Goal: Task Accomplishment & Management: Complete application form

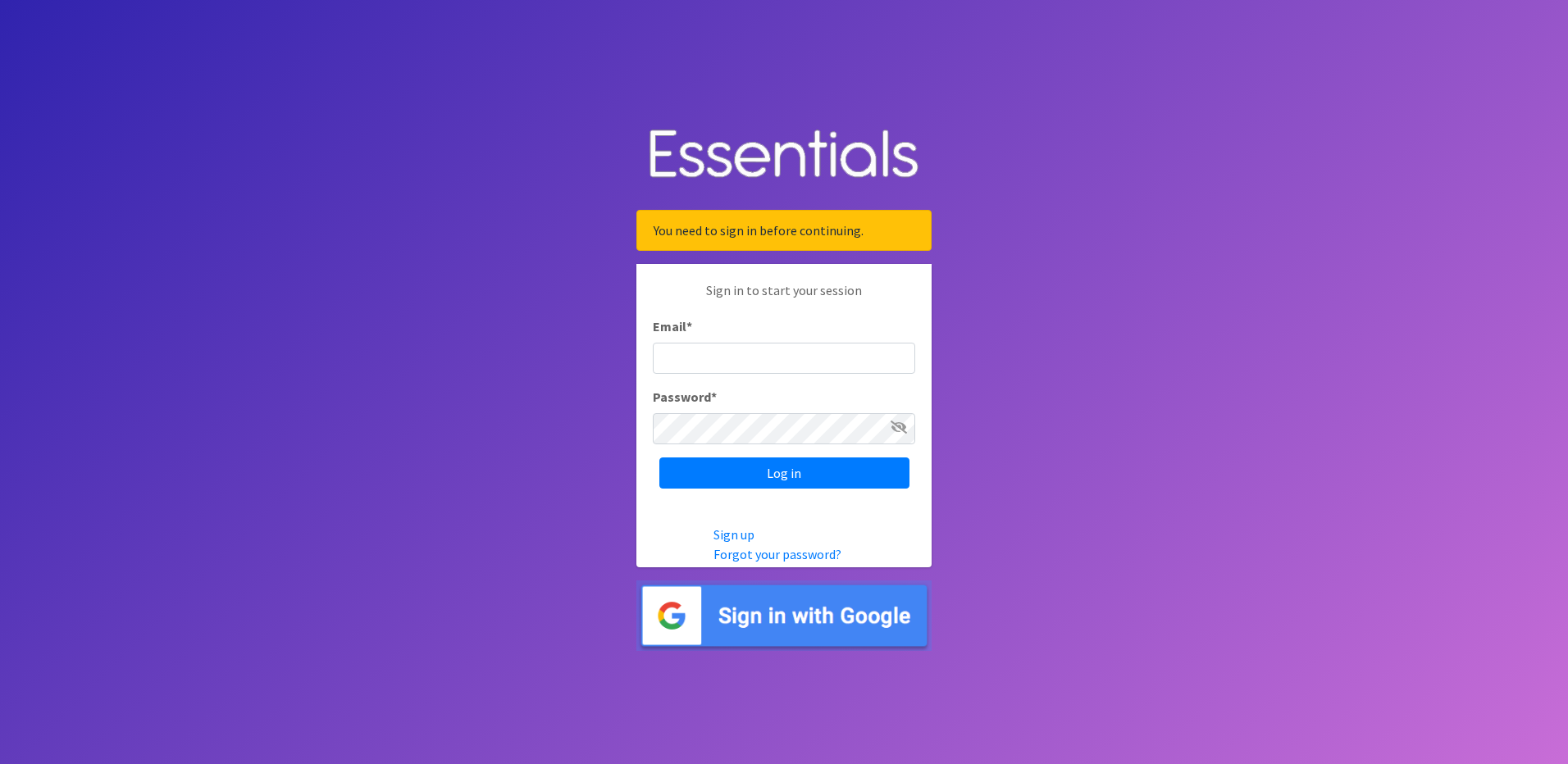
click at [761, 360] on input "Email *" at bounding box center [784, 358] width 262 height 31
type input "[EMAIL_ADDRESS][DOMAIN_NAME]"
click at [771, 466] on input "Log in" at bounding box center [785, 473] width 250 height 31
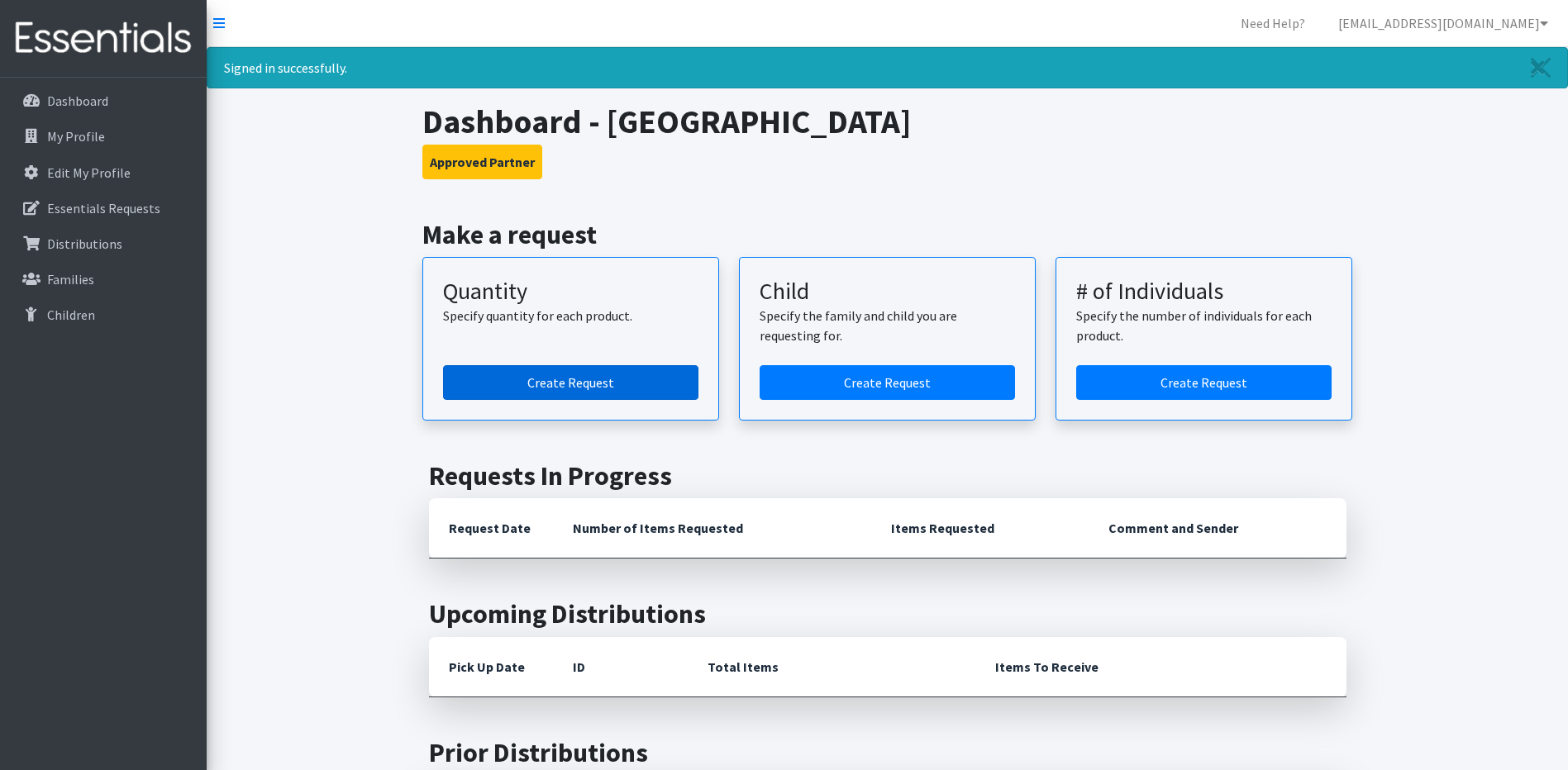
click at [591, 388] on link "Create Request" at bounding box center [571, 382] width 256 height 35
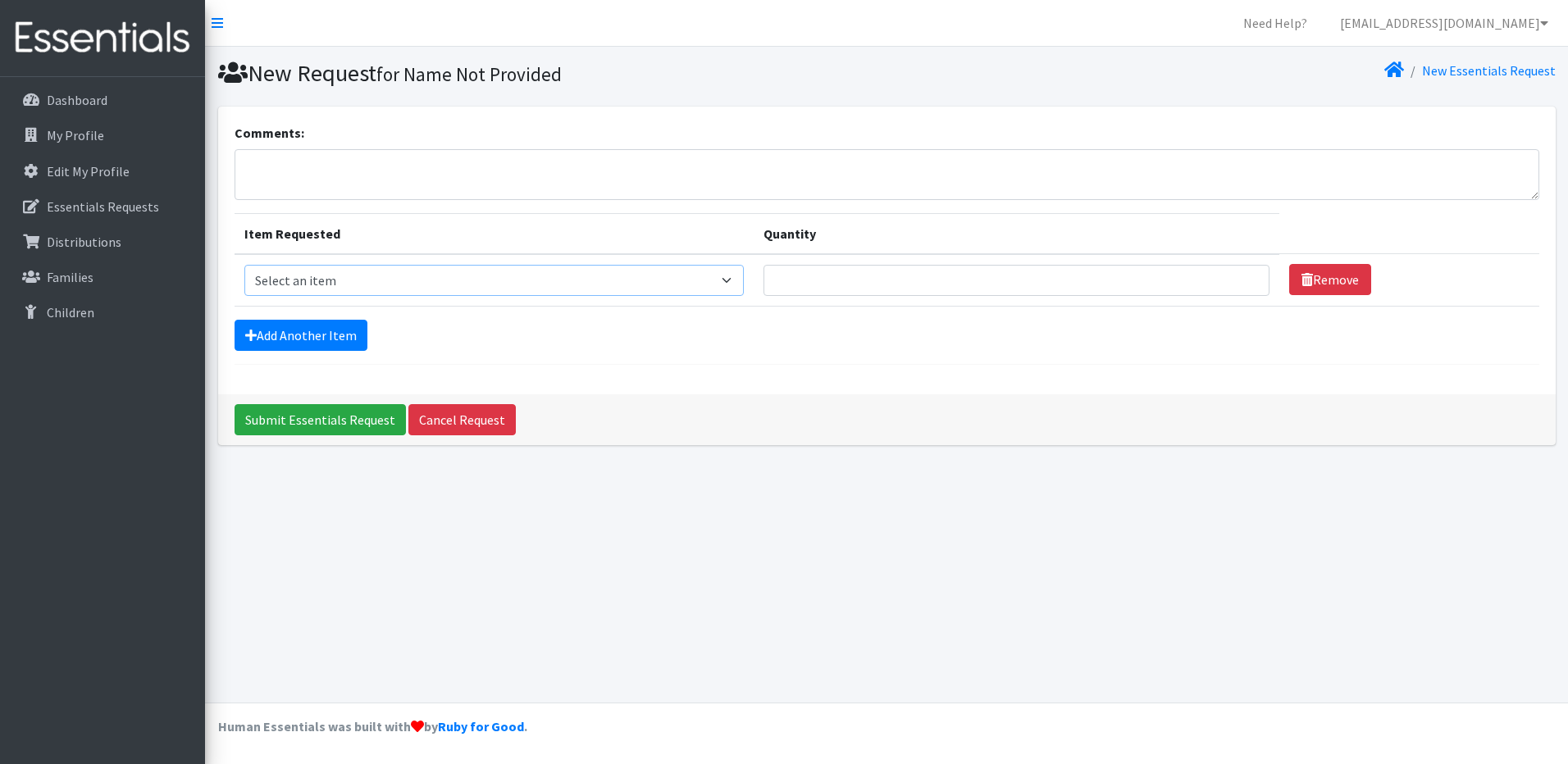
click at [477, 287] on select "Select an item Child (Newborn) Child (Size 1) Child (Size 2) Child (Size 3) Chi…" at bounding box center [494, 280] width 499 height 31
select select "3067"
click at [245, 265] on select "Select an item Child (Newborn) Child (Size 1) Child (Size 2) Child (Size 3) Chi…" at bounding box center [494, 280] width 499 height 31
click at [764, 280] on input "Quantity" at bounding box center [1017, 280] width 506 height 31
type input "250"
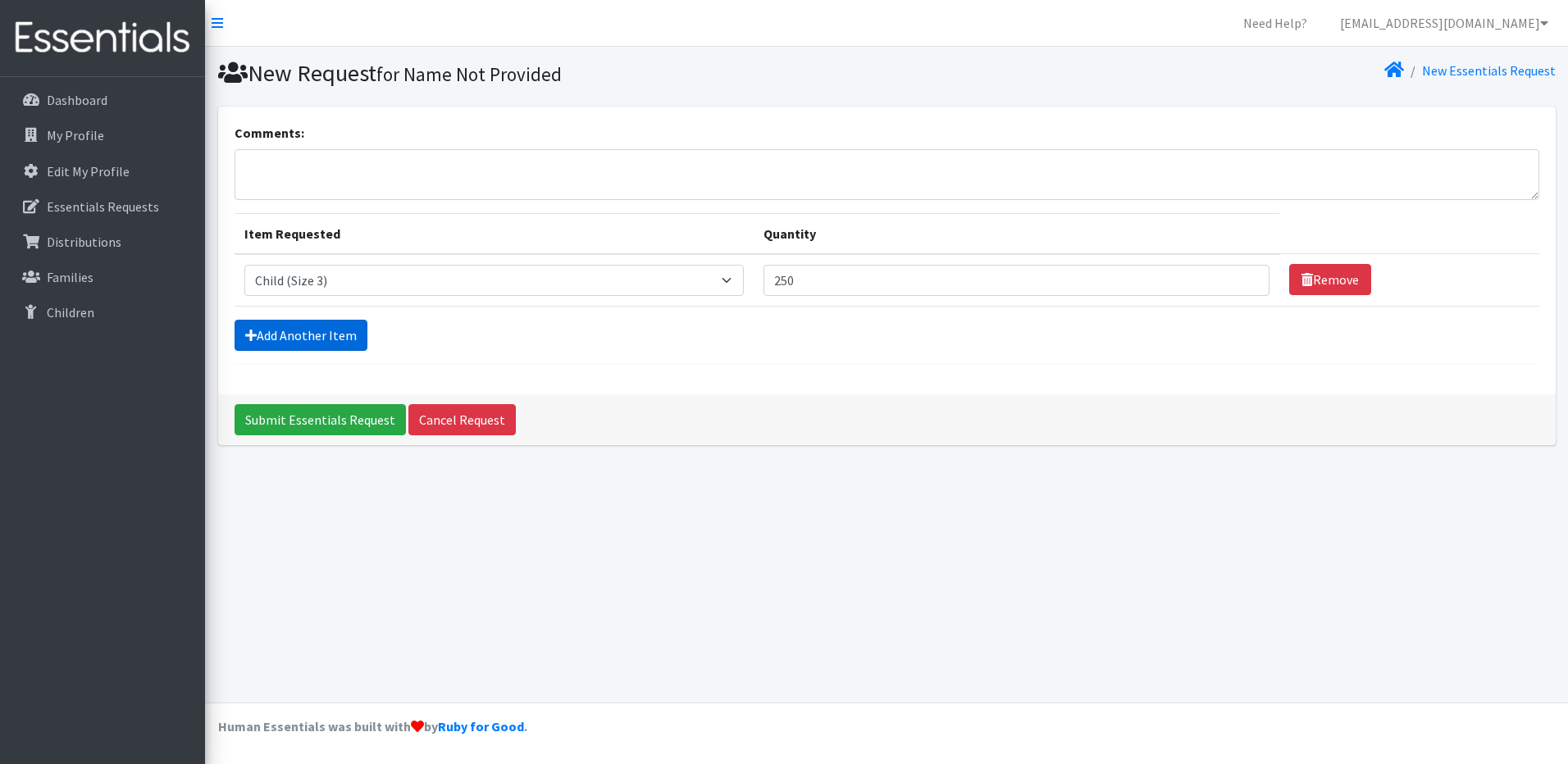
click at [313, 342] on link "Add Another Item" at bounding box center [301, 335] width 133 height 31
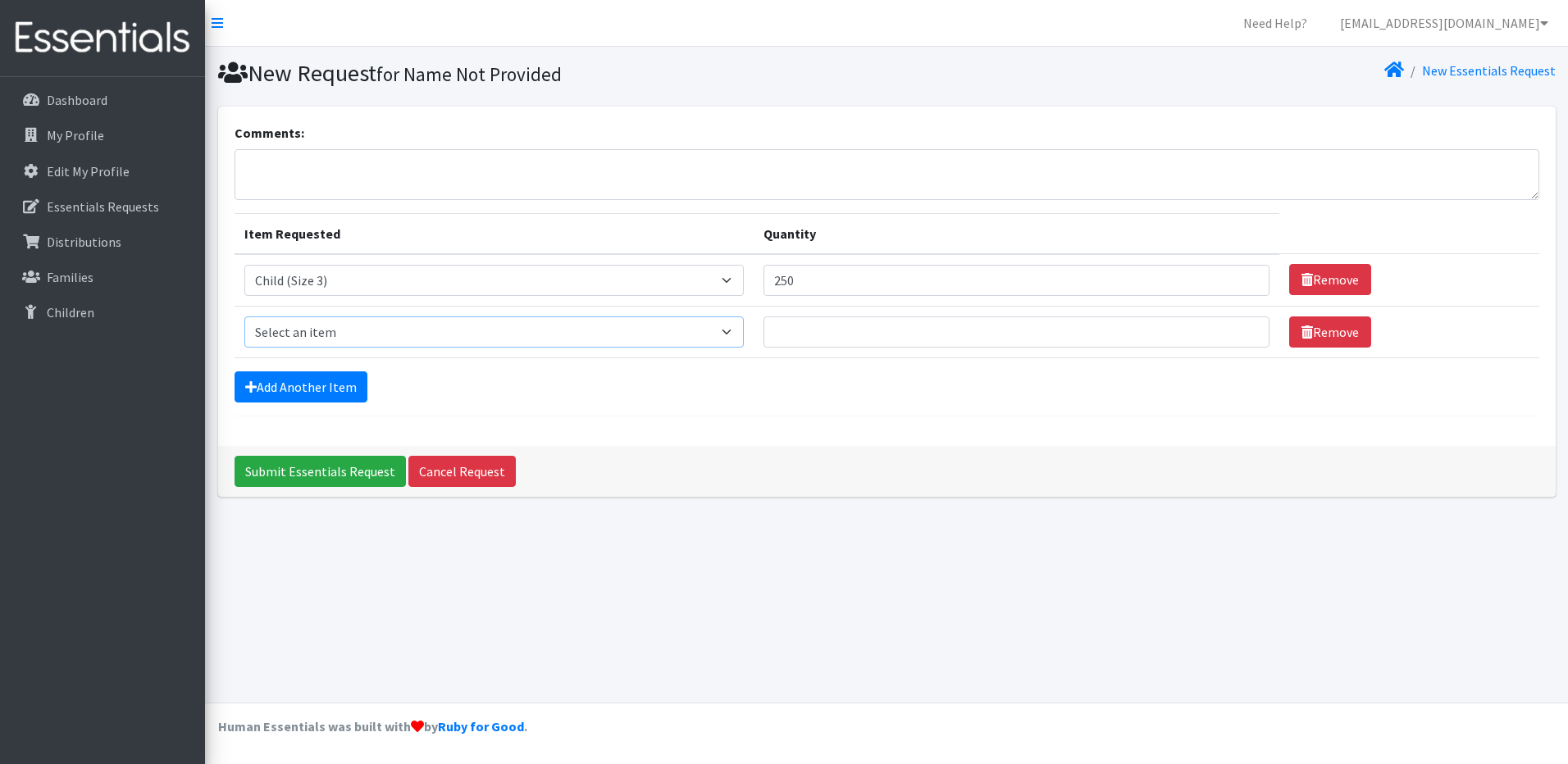
click at [336, 329] on select "Select an item Child (Newborn) Child (Size 1) Child (Size 2) Child (Size 3) Chi…" at bounding box center [494, 332] width 499 height 31
select select "3070"
click at [245, 317] on select "Select an item Child (Newborn) Child (Size 1) Child (Size 2) Child (Size 3) Chi…" at bounding box center [494, 332] width 499 height 31
click at [764, 335] on input "Quantity" at bounding box center [1017, 332] width 506 height 31
type input "250"
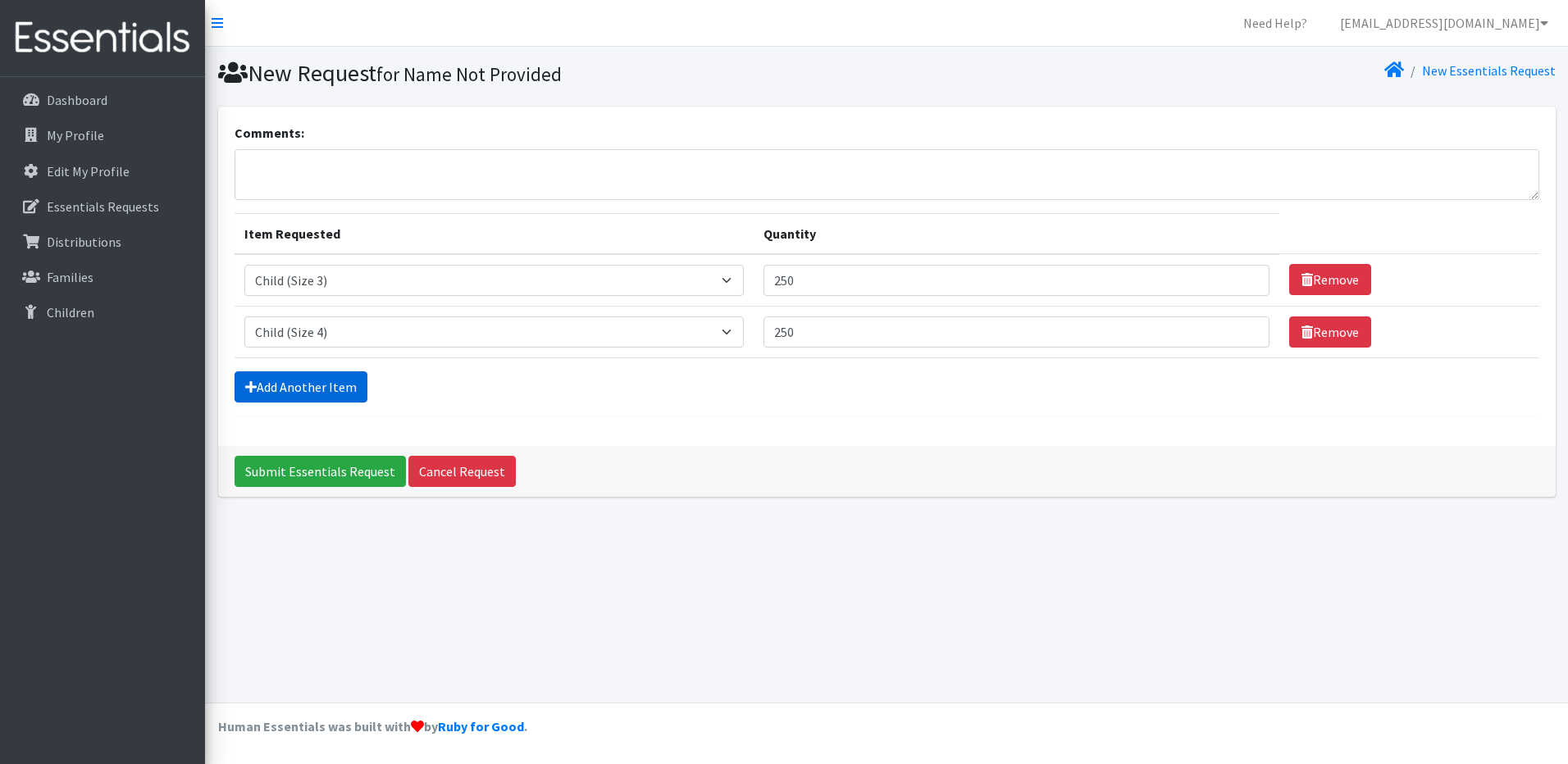
click at [323, 395] on link "Add Another Item" at bounding box center [301, 387] width 133 height 31
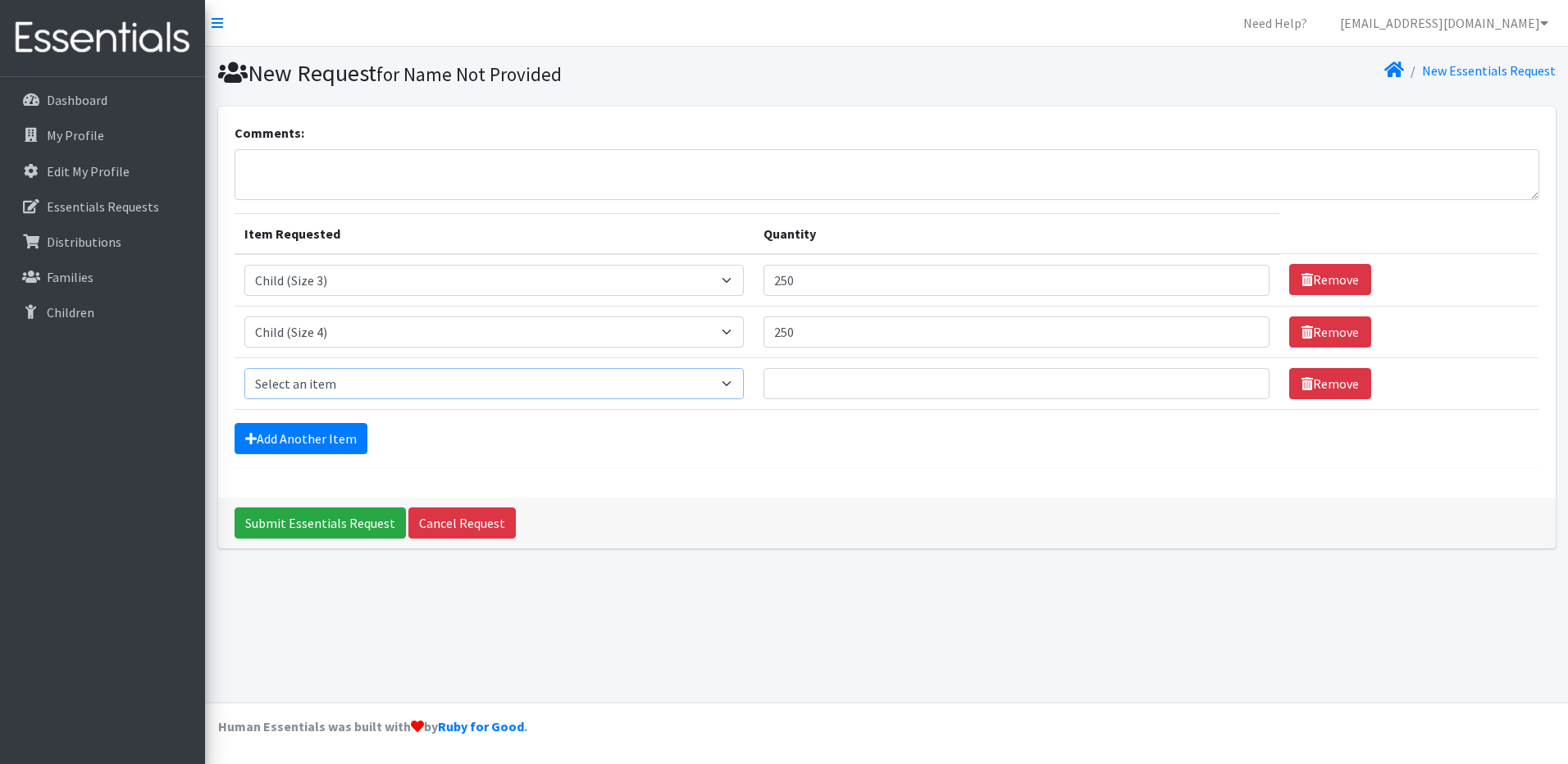
click at [339, 391] on select "Select an item Child (Newborn) Child (Size 1) Child (Size 2) Child (Size 3) Chi…" at bounding box center [494, 383] width 499 height 31
select select "3068"
click at [245, 368] on select "Select an item Child (Newborn) Child (Size 1) Child (Size 2) Child (Size 3) Chi…" at bounding box center [494, 383] width 499 height 31
click at [764, 388] on input "Quantity" at bounding box center [1017, 383] width 506 height 31
type input "200"
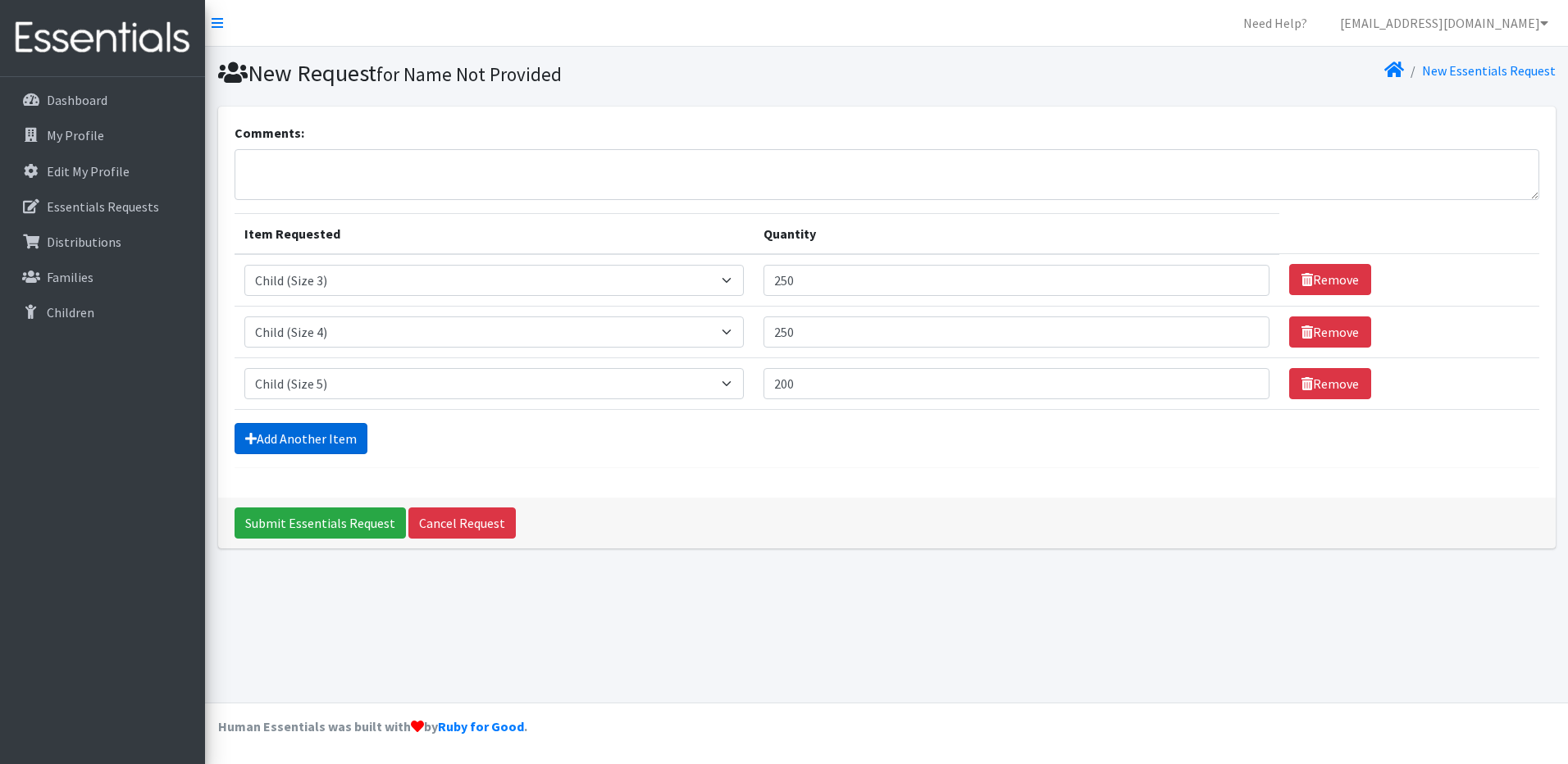
click at [291, 439] on link "Add Another Item" at bounding box center [301, 439] width 133 height 31
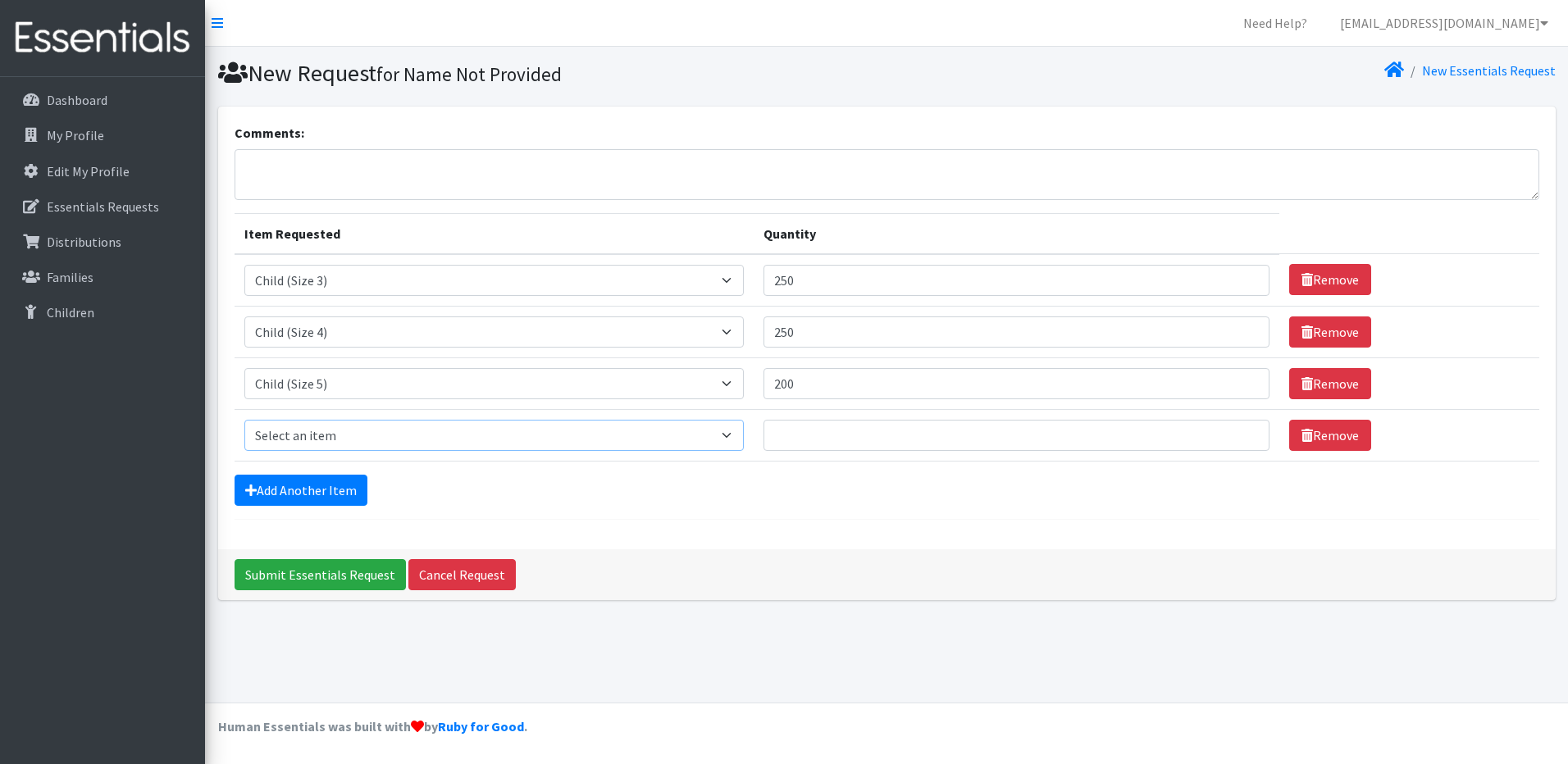
click at [307, 442] on select "Select an item Child (Newborn) Child (Size 1) Child (Size 2) Child (Size 3) Chi…" at bounding box center [494, 435] width 499 height 31
select select "3065"
click at [245, 420] on select "Select an item Child (Newborn) Child (Size 1) Child (Size 2) Child (Size 3) Chi…" at bounding box center [494, 435] width 499 height 31
click at [764, 440] on input "Quantity" at bounding box center [1017, 435] width 506 height 31
type input "25"
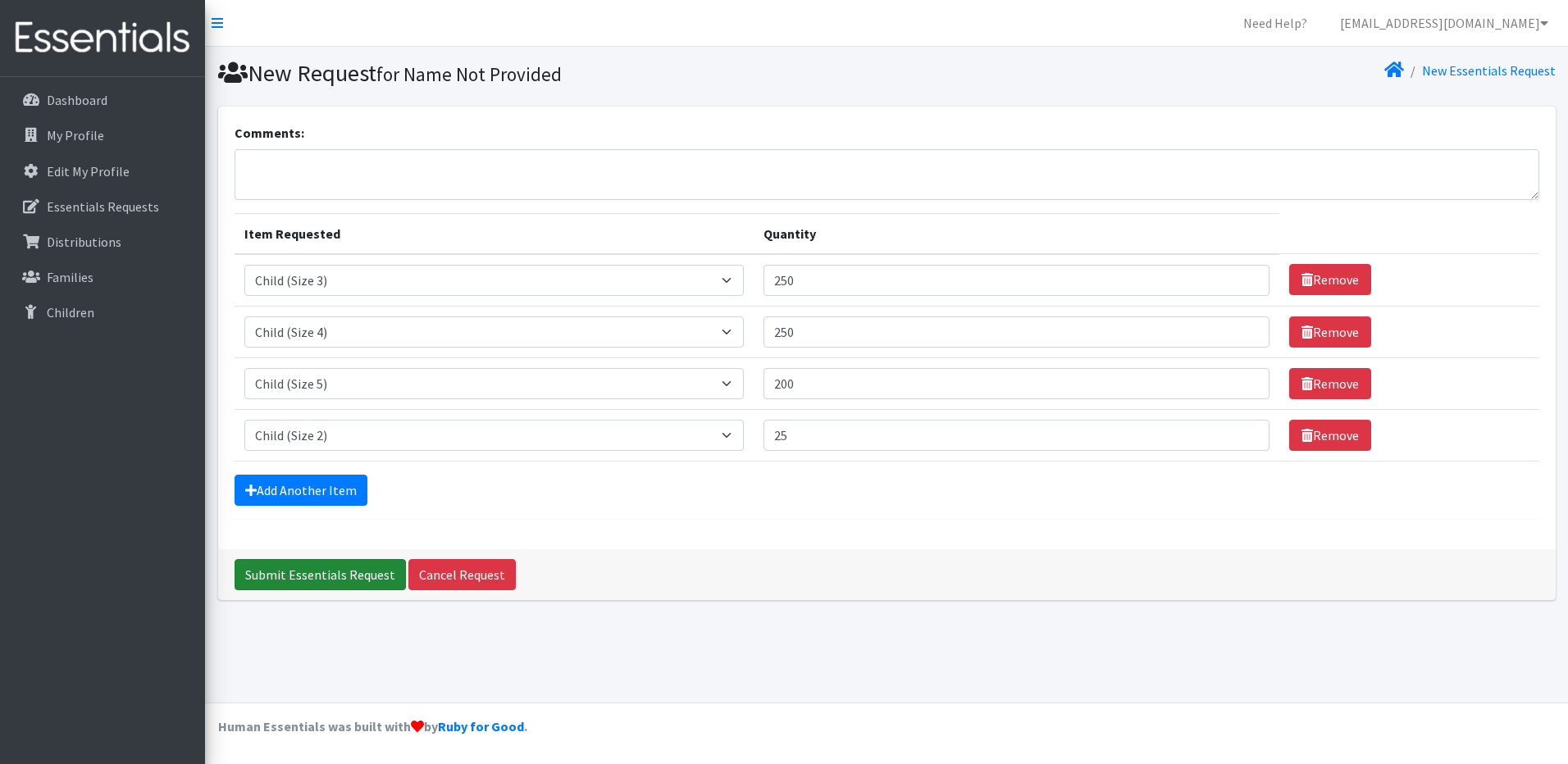
click at [341, 572] on input "Submit Essentials Request" at bounding box center [320, 575] width 171 height 31
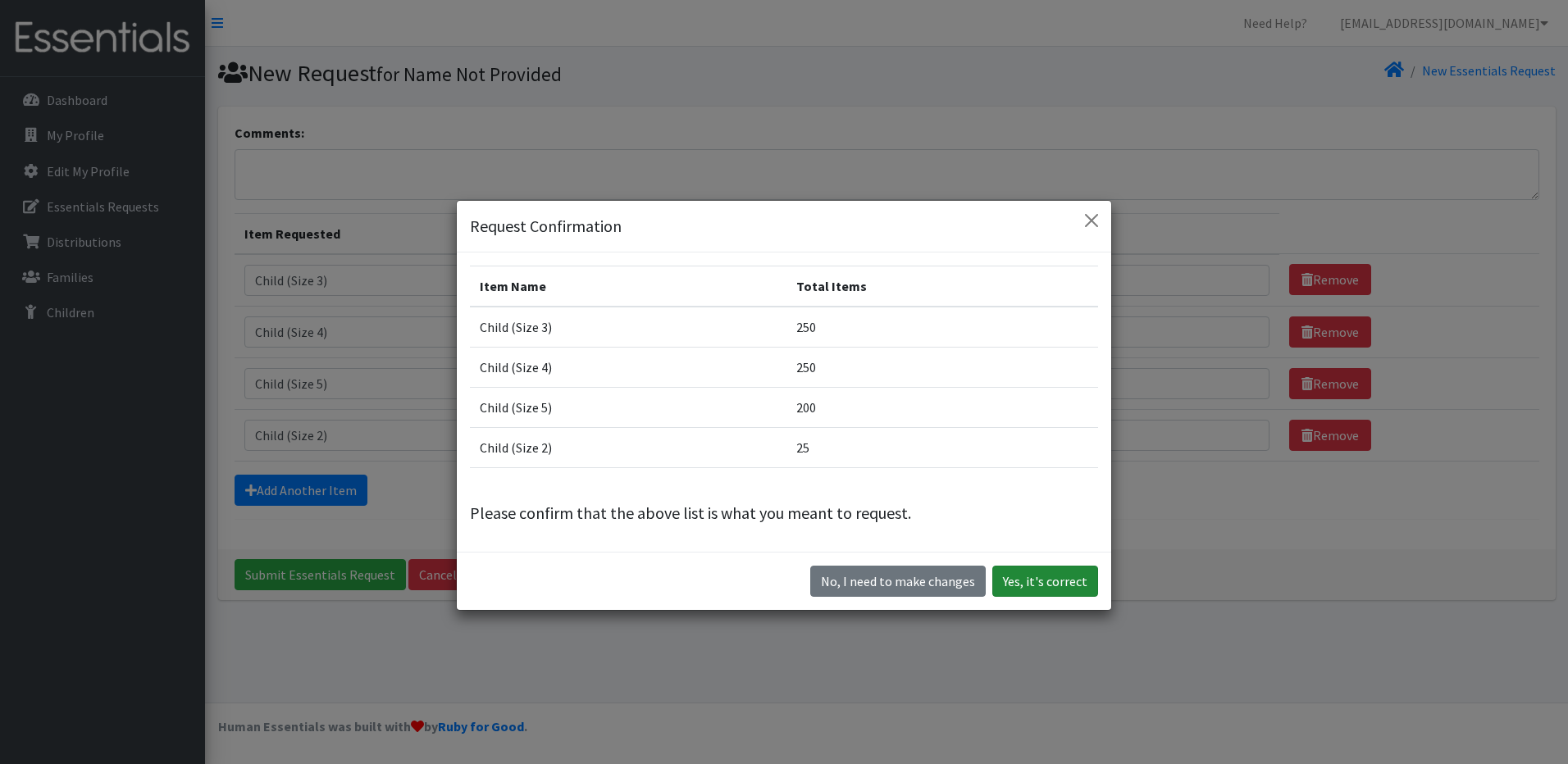
click at [1018, 573] on button "Yes, it's correct" at bounding box center [1045, 581] width 106 height 31
